Goal: Transaction & Acquisition: Purchase product/service

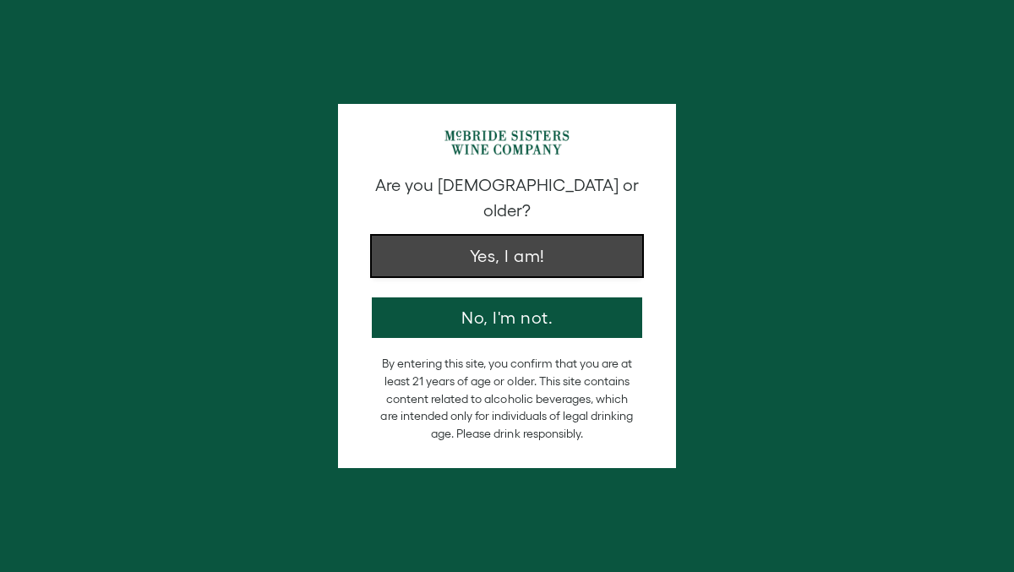
click at [444, 241] on button "Yes, I am!" at bounding box center [507, 256] width 270 height 41
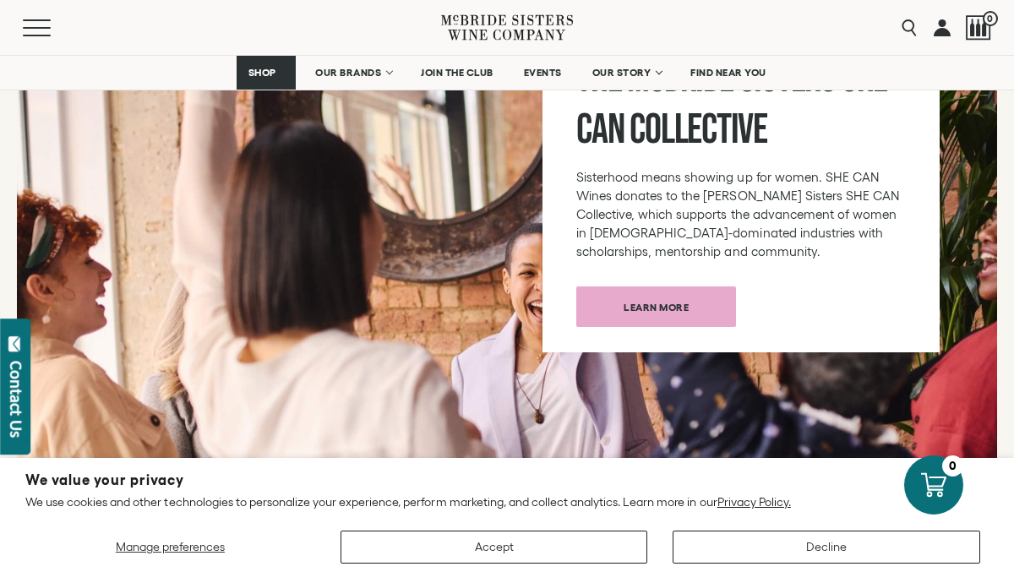
scroll to position [6384, 0]
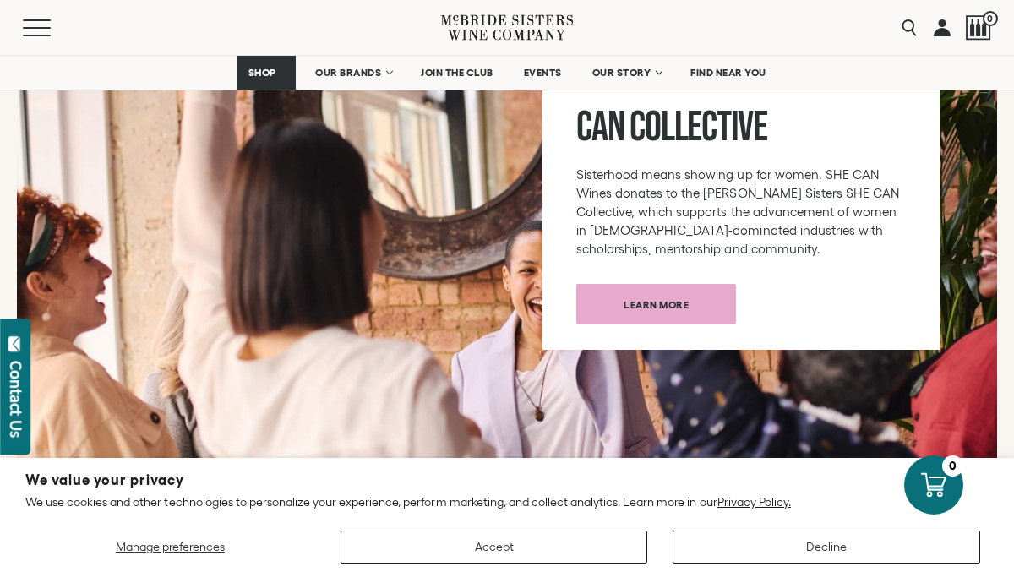
click at [854, 285] on div "Learn more" at bounding box center [741, 304] width 330 height 41
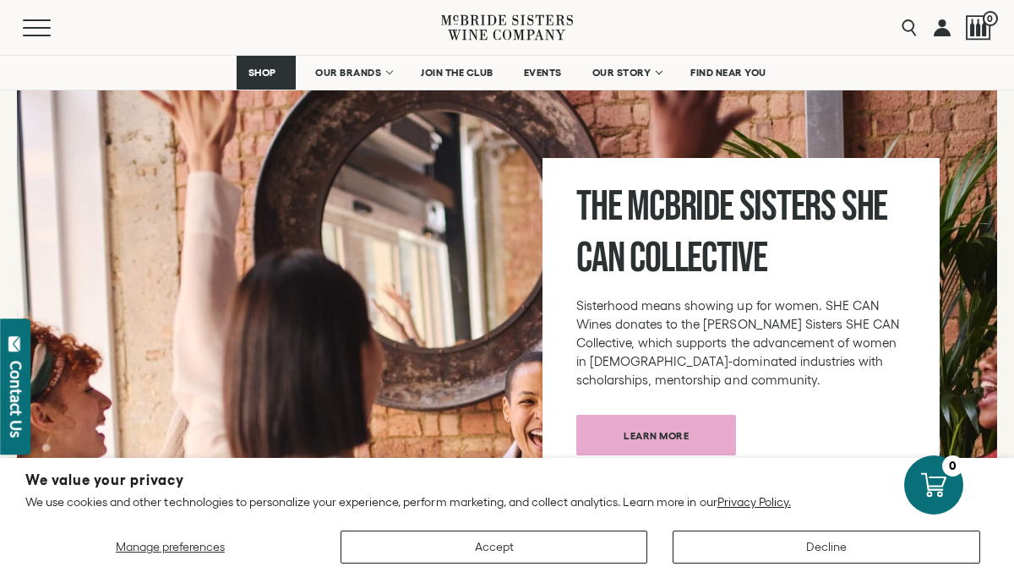
scroll to position [6254, 0]
click at [390, 290] on div at bounding box center [507, 351] width 980 height 560
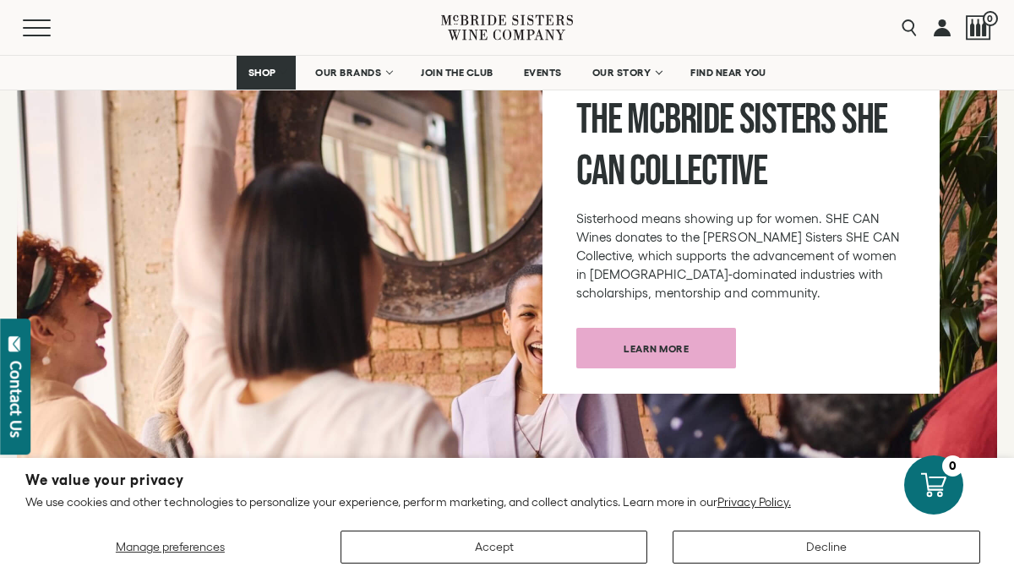
scroll to position [6337, 0]
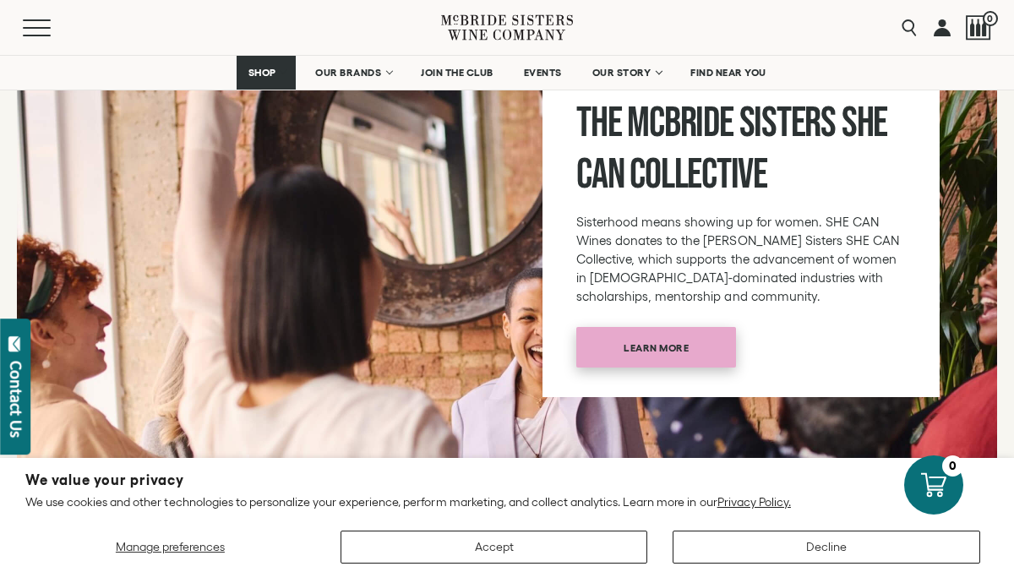
click at [654, 331] on span "Learn more" at bounding box center [656, 347] width 124 height 33
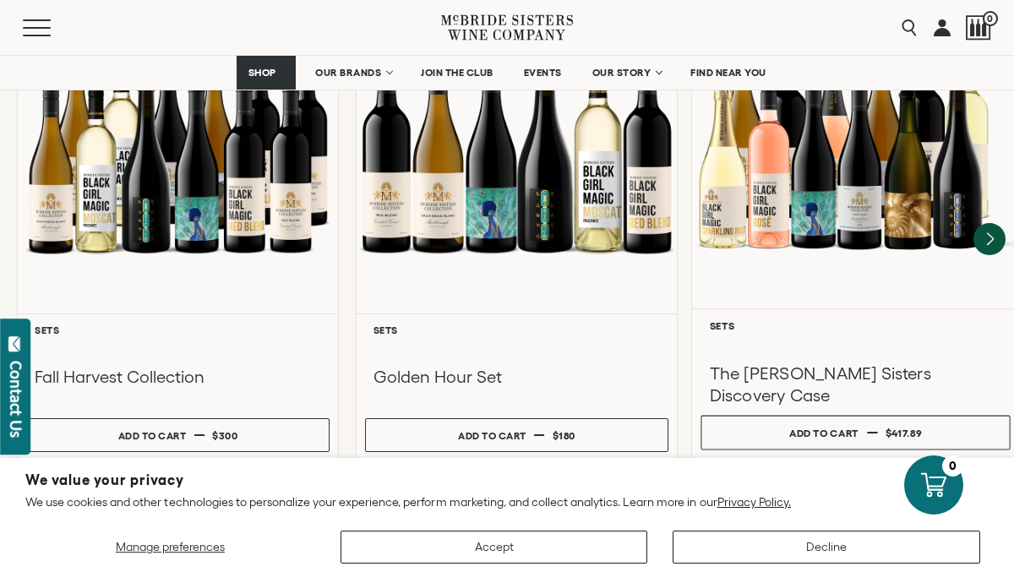
scroll to position [1702, 0]
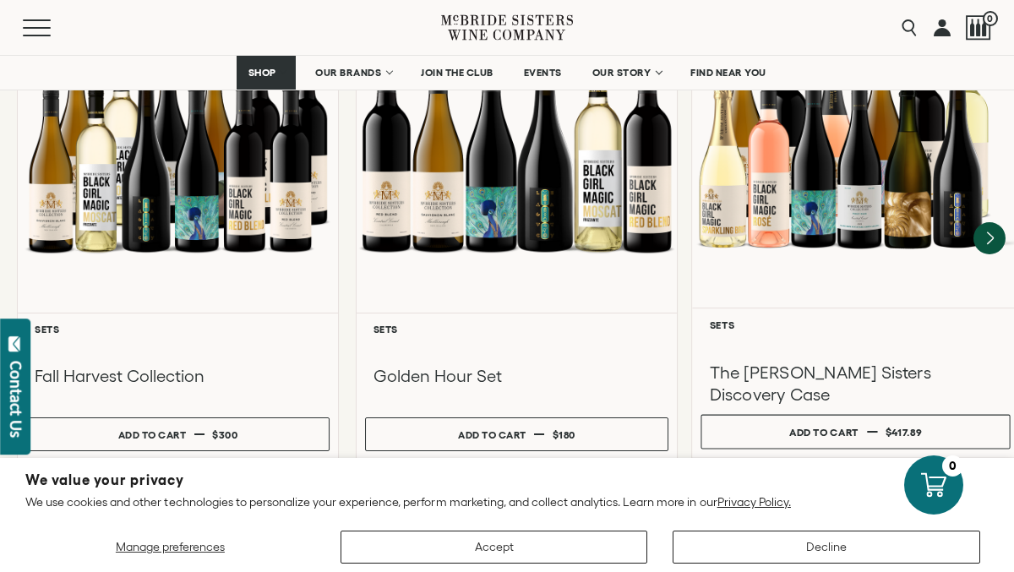
click at [758, 362] on h3 "The [PERSON_NAME] Sisters Discovery Case" at bounding box center [856, 384] width 292 height 45
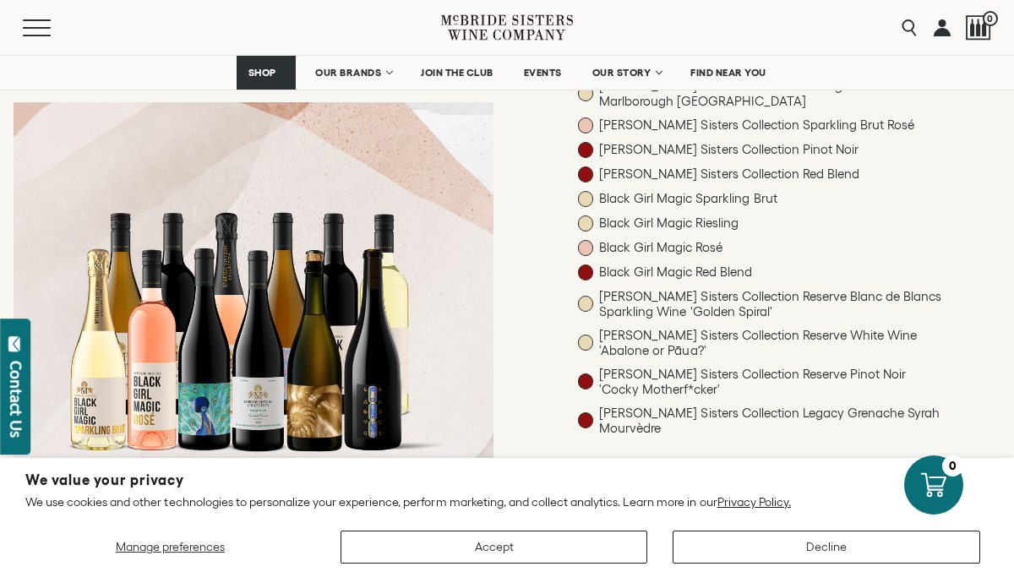
scroll to position [308, 0]
